Goal: Task Accomplishment & Management: Manage account settings

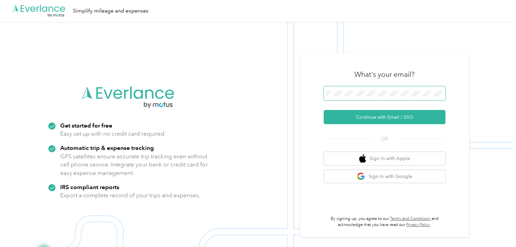
click at [361, 90] on span at bounding box center [384, 93] width 122 height 14
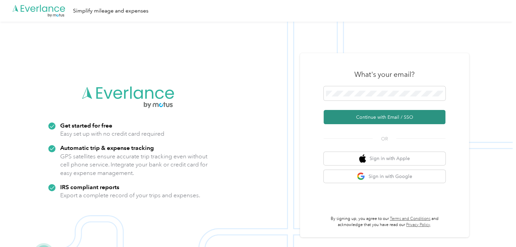
click at [375, 114] on button "Continue with Email / SSO" at bounding box center [384, 117] width 122 height 14
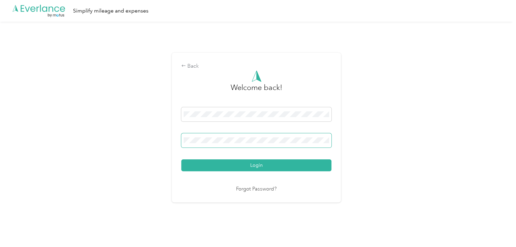
click at [181, 159] on button "Login" at bounding box center [256, 165] width 150 height 12
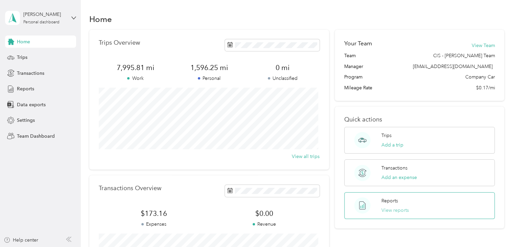
click at [390, 207] on button "View reports" at bounding box center [394, 209] width 27 height 7
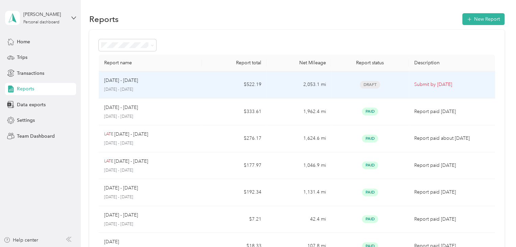
click at [115, 81] on p "[DATE] - [DATE]" at bounding box center [121, 80] width 34 height 7
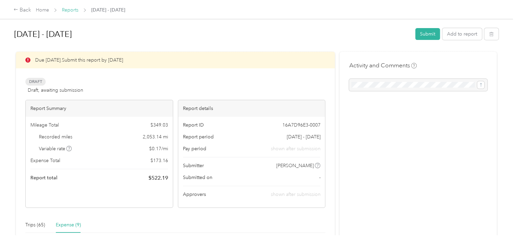
click at [70, 9] on link "Reports" at bounding box center [70, 10] width 17 height 6
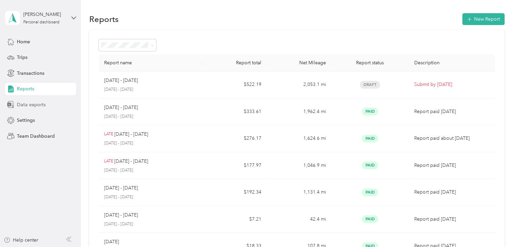
click at [26, 104] on span "Data exports" at bounding box center [31, 104] width 29 height 7
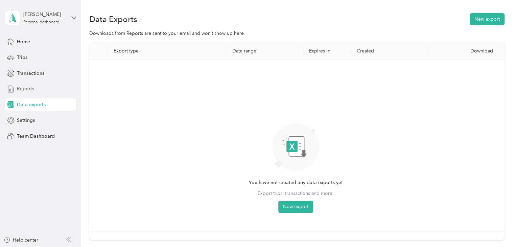
click at [24, 91] on span "Reports" at bounding box center [25, 88] width 17 height 7
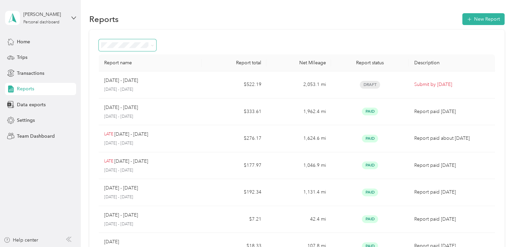
click at [153, 45] on icon at bounding box center [152, 45] width 3 height 3
click at [181, 38] on div "Report name Report total Net Mileage Report status Description [DATE] - [DATE] …" at bounding box center [296, 159] width 415 height 258
click at [23, 40] on span "Home" at bounding box center [23, 41] width 13 height 7
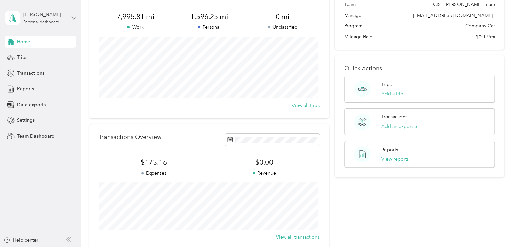
scroll to position [34, 0]
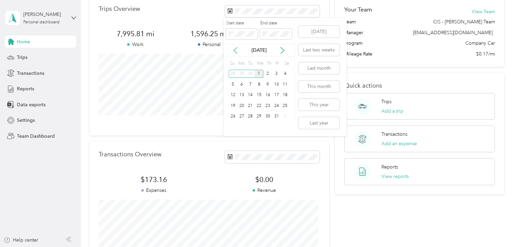
click at [237, 47] on icon at bounding box center [235, 50] width 7 height 7
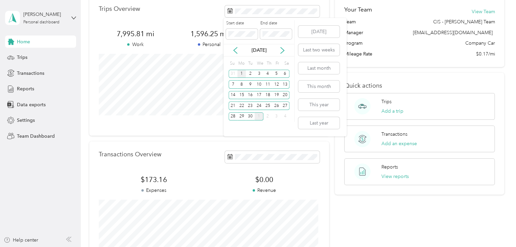
click at [240, 71] on div "1" at bounding box center [241, 74] width 9 height 8
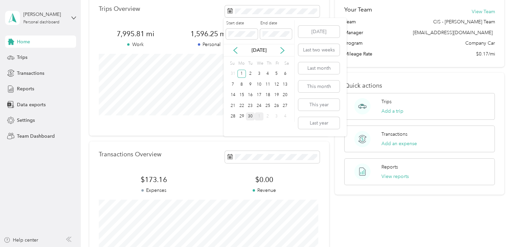
click at [251, 114] on div "30" at bounding box center [250, 116] width 9 height 8
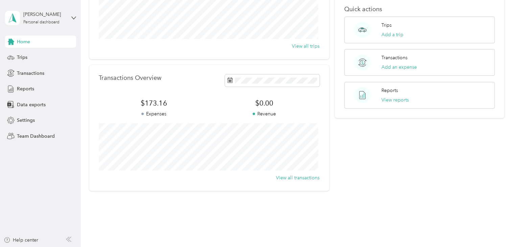
scroll to position [124, 0]
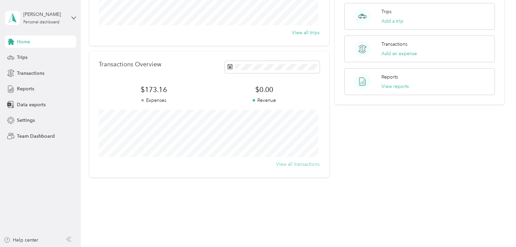
click at [298, 164] on button "View all transactions" at bounding box center [298, 163] width 44 height 7
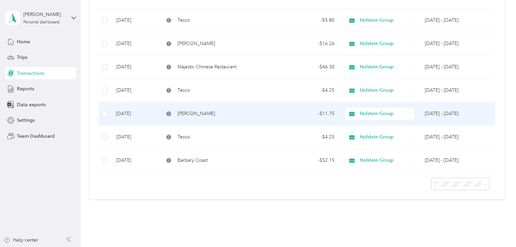
scroll to position [169, 0]
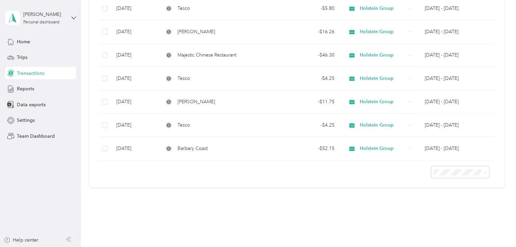
click at [454, 198] on li "50 per load" at bounding box center [458, 196] width 58 height 12
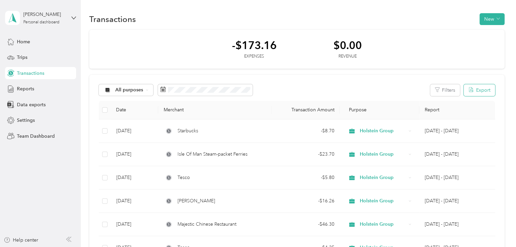
click at [482, 89] on button "Export" at bounding box center [478, 90] width 31 height 12
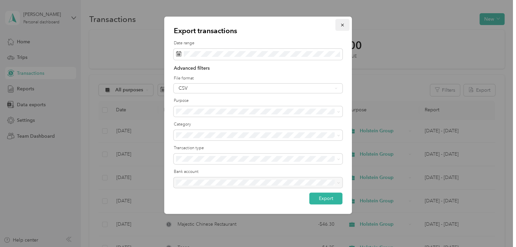
click at [342, 24] on icon "button" at bounding box center [342, 25] width 5 height 5
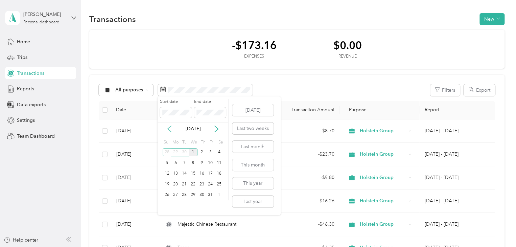
click at [170, 131] on icon at bounding box center [169, 129] width 3 height 6
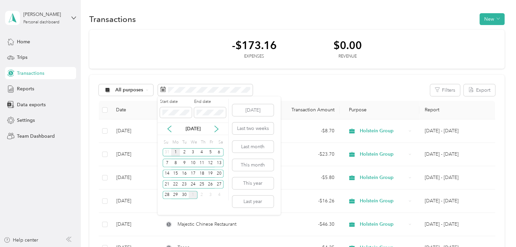
click at [176, 150] on div "1" at bounding box center [175, 152] width 9 height 8
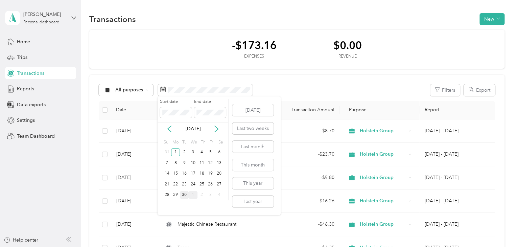
click at [185, 196] on div "30" at bounding box center [184, 195] width 9 height 8
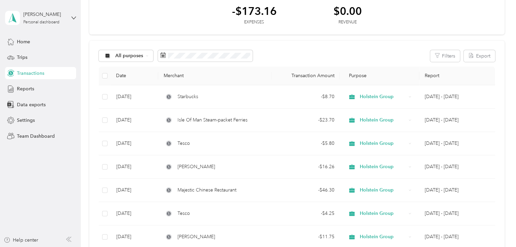
scroll to position [34, 0]
click at [476, 55] on button "Export" at bounding box center [478, 56] width 31 height 12
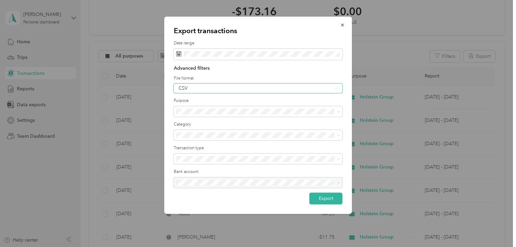
click at [335, 88] on icon at bounding box center [336, 88] width 3 height 3
click at [222, 121] on div "PDF" at bounding box center [257, 123] width 159 height 7
click at [321, 196] on button "Export" at bounding box center [325, 198] width 33 height 12
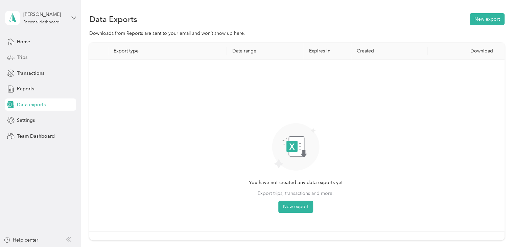
click at [23, 56] on span "Trips" at bounding box center [22, 57] width 10 height 7
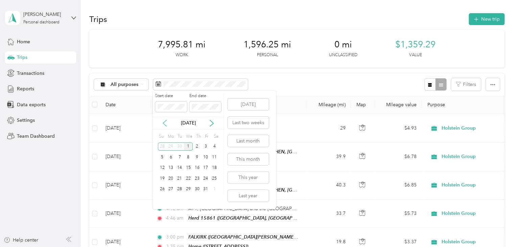
click at [164, 122] on icon at bounding box center [164, 123] width 3 height 6
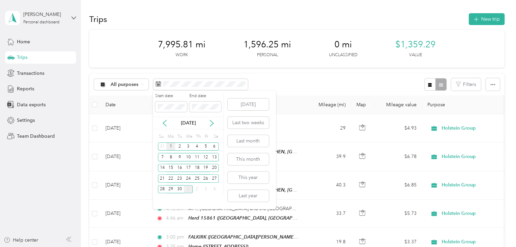
click at [169, 146] on div "1" at bounding box center [170, 146] width 9 height 8
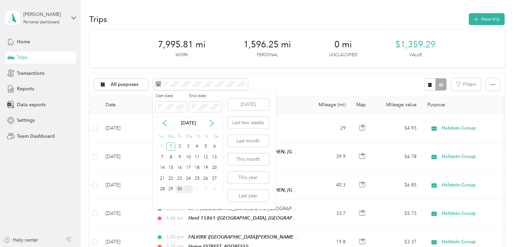
click at [180, 188] on div "30" at bounding box center [179, 189] width 9 height 8
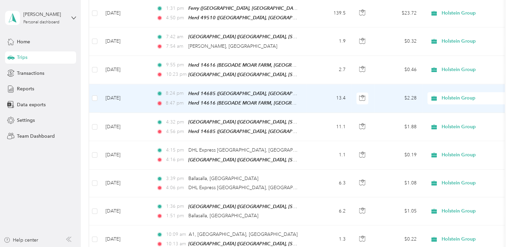
scroll to position [683, 0]
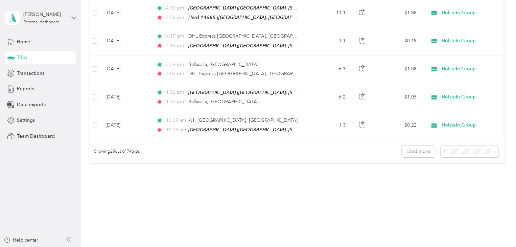
click at [447, 178] on li "100 per load" at bounding box center [468, 177] width 58 height 12
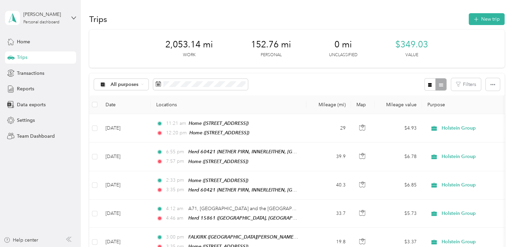
scroll to position [34, 0]
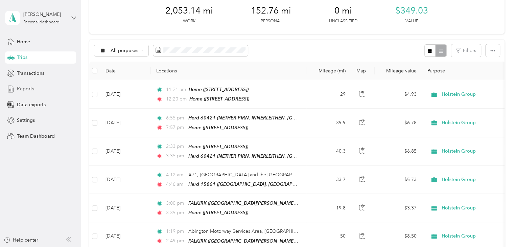
click at [25, 86] on span "Reports" at bounding box center [25, 88] width 17 height 7
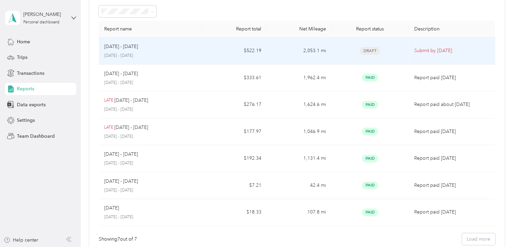
click at [124, 46] on p "[DATE] - [DATE]" at bounding box center [121, 46] width 34 height 7
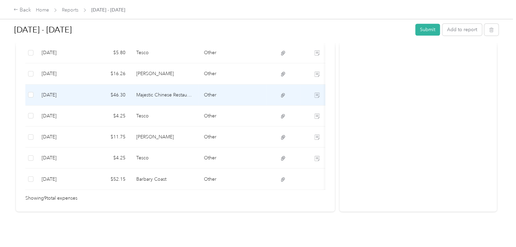
scroll to position [167, 0]
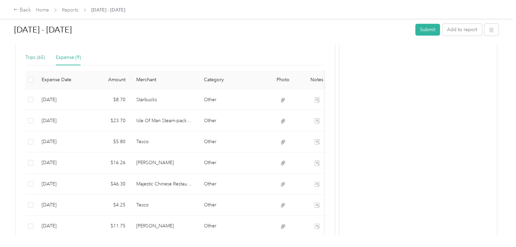
click at [33, 57] on div "Trips (65)" at bounding box center [35, 57] width 20 height 7
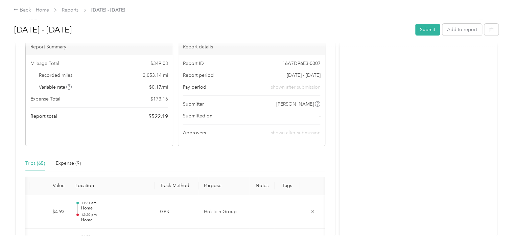
scroll to position [0, 0]
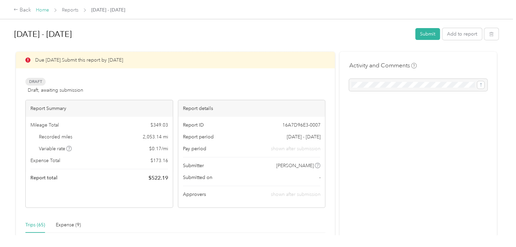
click at [42, 10] on link "Home" at bounding box center [42, 10] width 13 height 6
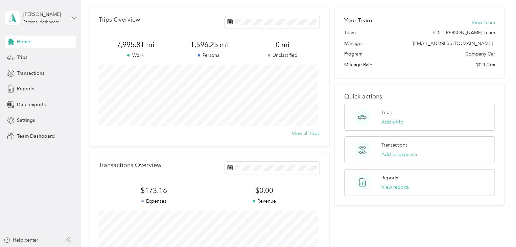
scroll to position [23, 0]
click at [73, 17] on icon at bounding box center [73, 18] width 5 height 5
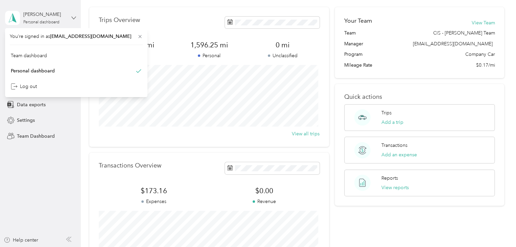
click at [73, 17] on icon at bounding box center [73, 18] width 5 height 5
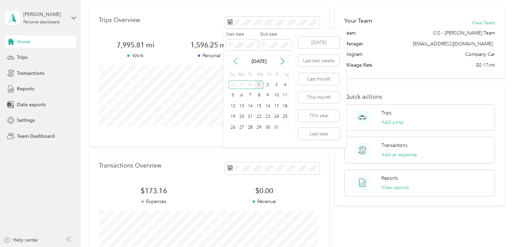
click at [235, 58] on icon at bounding box center [235, 61] width 7 height 7
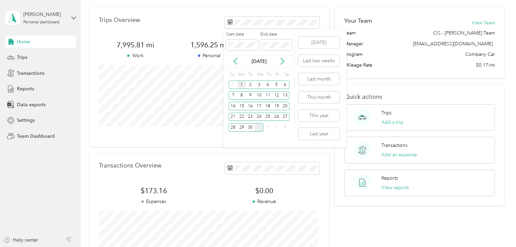
click at [243, 84] on div "1" at bounding box center [241, 84] width 9 height 8
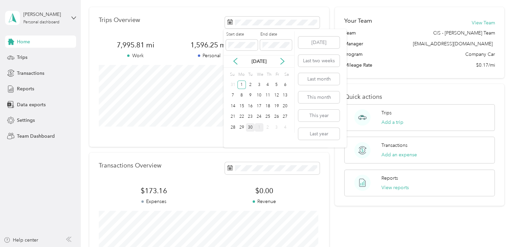
click at [251, 125] on div "30" at bounding box center [250, 127] width 9 height 8
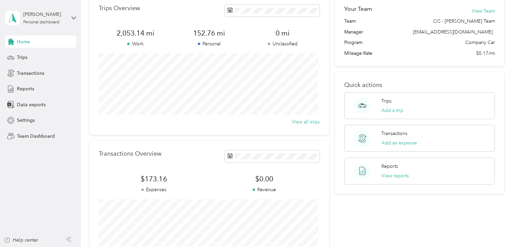
scroll to position [0, 0]
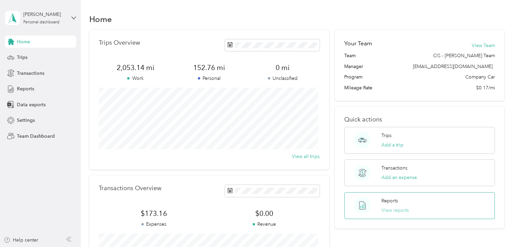
click at [385, 208] on button "View reports" at bounding box center [394, 209] width 27 height 7
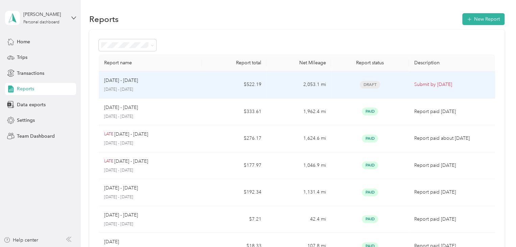
click at [127, 81] on p "[DATE] - [DATE]" at bounding box center [121, 80] width 34 height 7
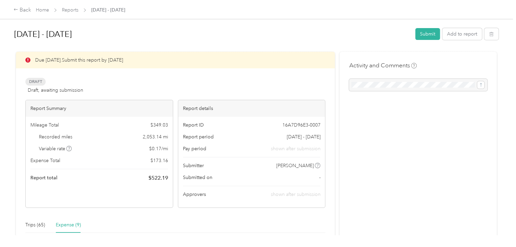
click at [70, 140] on span "Recorded miles" at bounding box center [55, 136] width 33 height 7
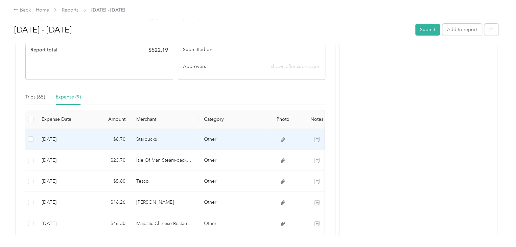
scroll to position [135, 0]
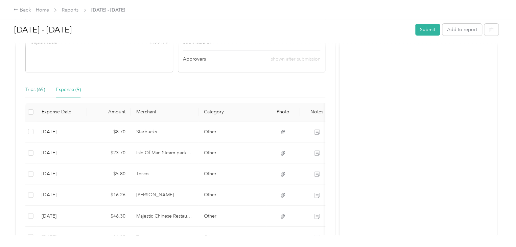
click at [31, 90] on div "Trips (65)" at bounding box center [35, 89] width 20 height 7
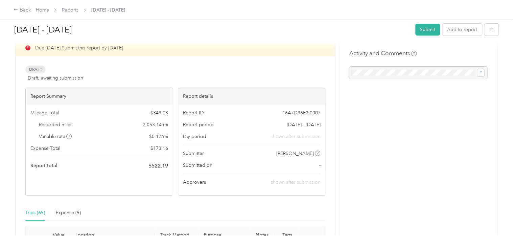
scroll to position [0, 0]
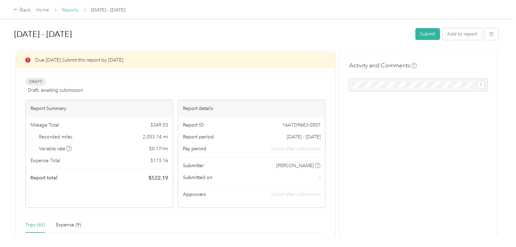
click at [68, 10] on link "Reports" at bounding box center [70, 10] width 17 height 6
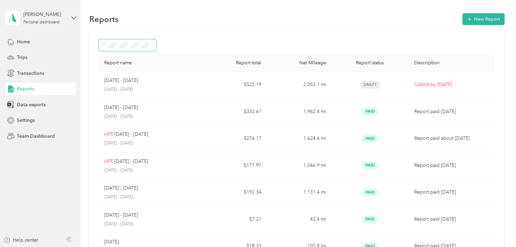
click at [153, 44] on icon at bounding box center [152, 45] width 3 height 3
click at [39, 104] on span "Data exports" at bounding box center [31, 104] width 29 height 7
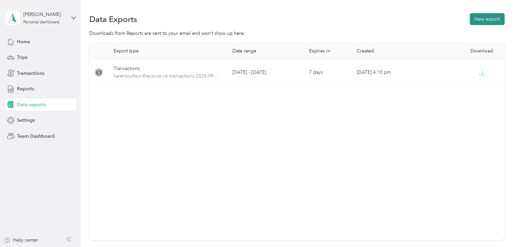
click at [480, 19] on button "New export" at bounding box center [486, 19] width 35 height 12
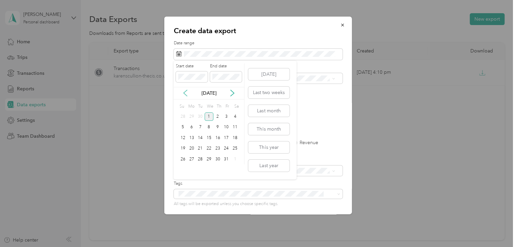
click at [187, 92] on icon at bounding box center [185, 93] width 7 height 7
click at [193, 115] on div "1" at bounding box center [191, 116] width 9 height 8
click at [202, 157] on div "30" at bounding box center [200, 159] width 9 height 8
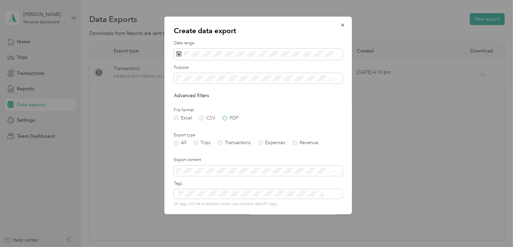
click at [226, 117] on label "PDF" at bounding box center [230, 118] width 16 height 5
click at [195, 143] on label "Trips" at bounding box center [201, 142] width 17 height 5
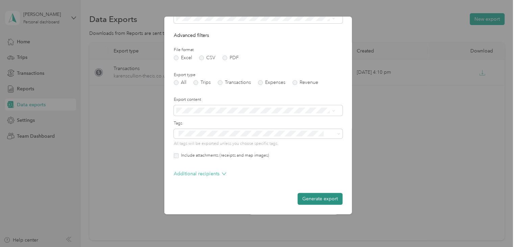
click at [313, 197] on button "Generate export" at bounding box center [319, 199] width 45 height 12
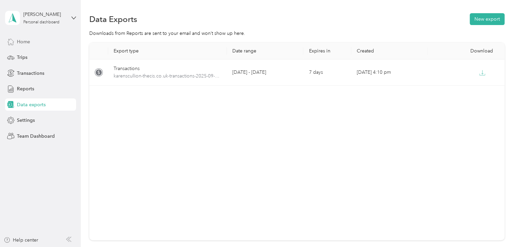
click at [24, 41] on span "Home" at bounding box center [23, 41] width 13 height 7
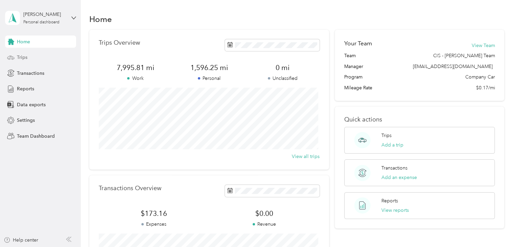
click at [22, 57] on span "Trips" at bounding box center [22, 57] width 10 height 7
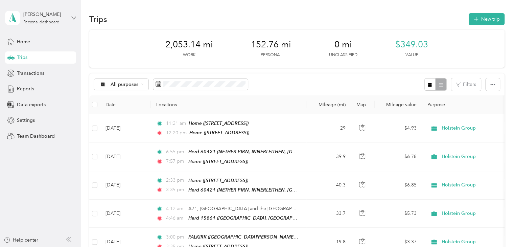
click at [73, 16] on icon at bounding box center [73, 18] width 5 height 5
click at [38, 55] on div "Team dashboard" at bounding box center [29, 54] width 36 height 7
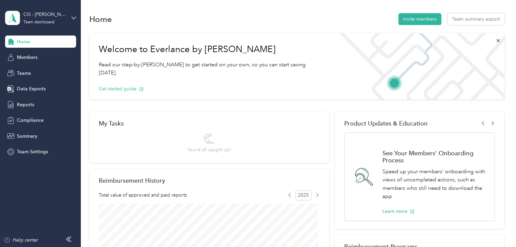
scroll to position [68, 0]
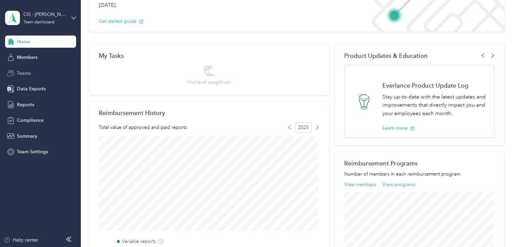
click at [19, 73] on span "Teams" at bounding box center [24, 73] width 14 height 7
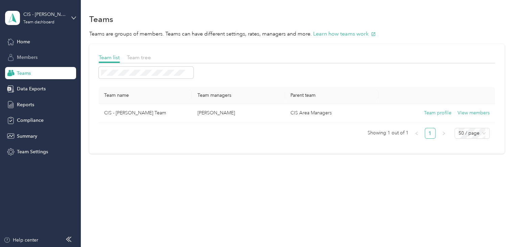
click at [29, 53] on div "Members" at bounding box center [40, 57] width 71 height 12
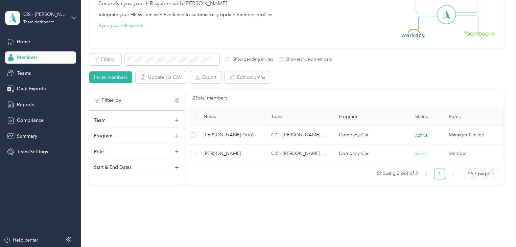
scroll to position [91, 0]
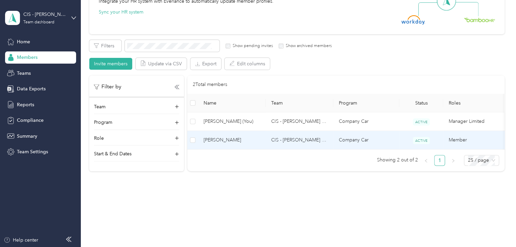
click at [218, 136] on span "[PERSON_NAME]" at bounding box center [231, 139] width 57 height 7
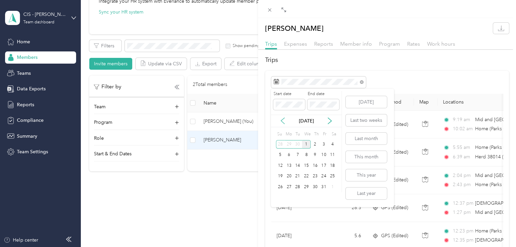
click at [281, 121] on icon at bounding box center [282, 121] width 3 height 6
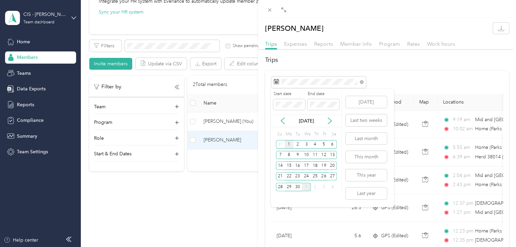
click at [289, 142] on div "1" at bounding box center [288, 144] width 9 height 8
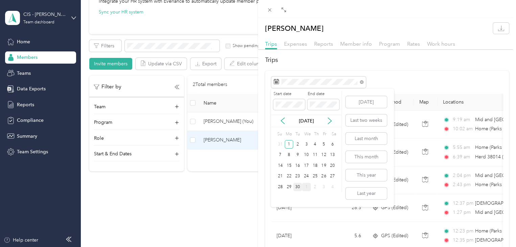
click at [298, 185] on div "30" at bounding box center [297, 186] width 9 height 8
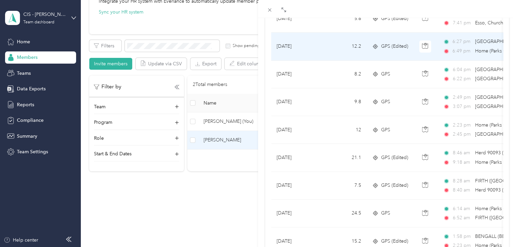
scroll to position [608, 0]
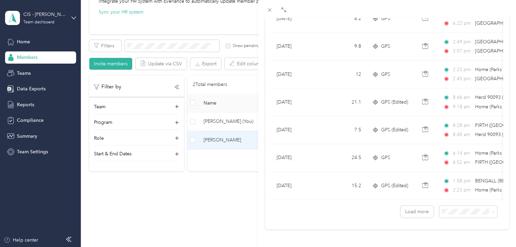
click at [468, 201] on li "100 per load" at bounding box center [463, 197] width 58 height 12
click at [206, 58] on div "[PERSON_NAME] Trips Expenses Reports Member info Program Rates Work hours Trips…" at bounding box center [258, 123] width 516 height 247
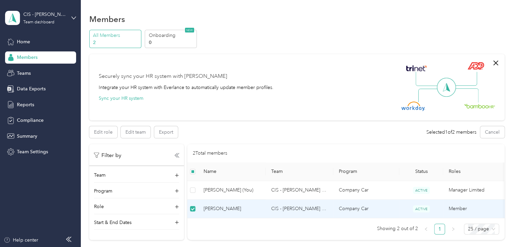
click at [22, 57] on span "Members" at bounding box center [27, 57] width 21 height 7
